Goal: Transaction & Acquisition: Purchase product/service

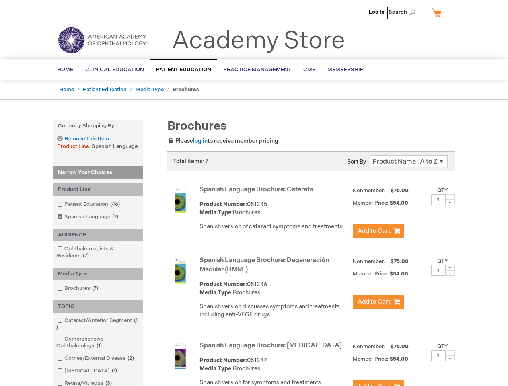
click at [405, 12] on span "Search" at bounding box center [404, 12] width 31 height 16
click at [98, 126] on strong "Currently Shopping by:" at bounding box center [98, 126] width 90 height 12
click at [98, 190] on div "Product Line" at bounding box center [98, 190] width 90 height 12
click at [98, 235] on div "AUDIENCE" at bounding box center [98, 235] width 90 height 12
click at [98, 274] on div "Media Type" at bounding box center [98, 274] width 90 height 12
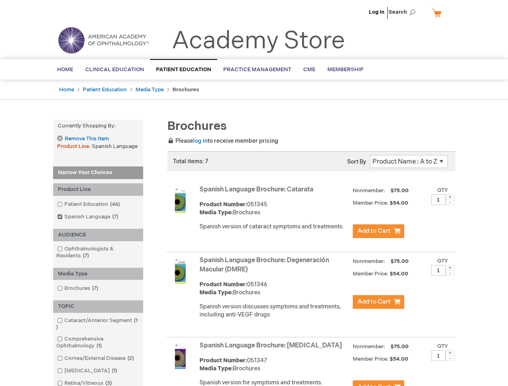
click at [98, 307] on div "TOPIC" at bounding box center [98, 307] width 90 height 12
click at [450, 197] on span at bounding box center [450, 197] width 9 height 6
click at [450, 202] on span at bounding box center [450, 203] width 9 height 6
type input "1"
